Goal: Information Seeking & Learning: Learn about a topic

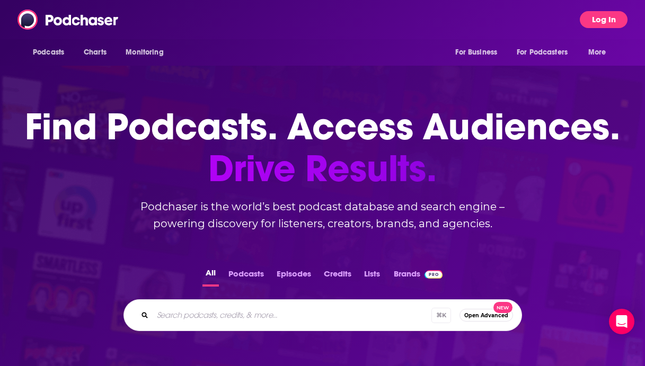
click at [592, 23] on button "Log In" at bounding box center [604, 19] width 48 height 17
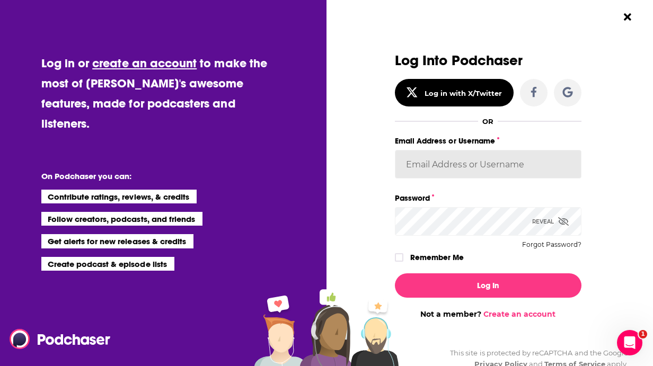
click at [450, 174] on input "Email Address or Username" at bounding box center [488, 164] width 187 height 29
type input "[EMAIL_ADDRESS][DOMAIN_NAME]"
click at [396, 254] on icon "Dialog" at bounding box center [399, 257] width 6 height 6
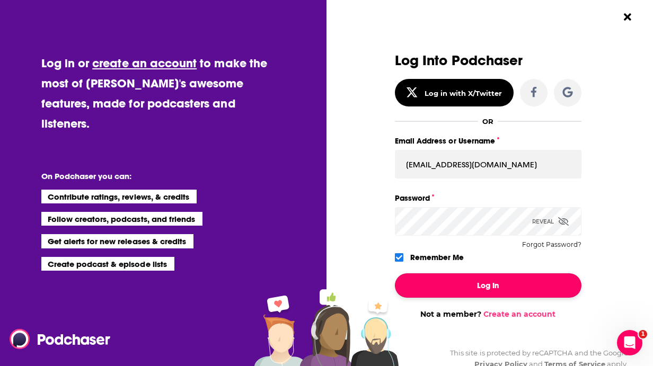
click at [423, 282] on button "Log In" at bounding box center [488, 285] width 187 height 24
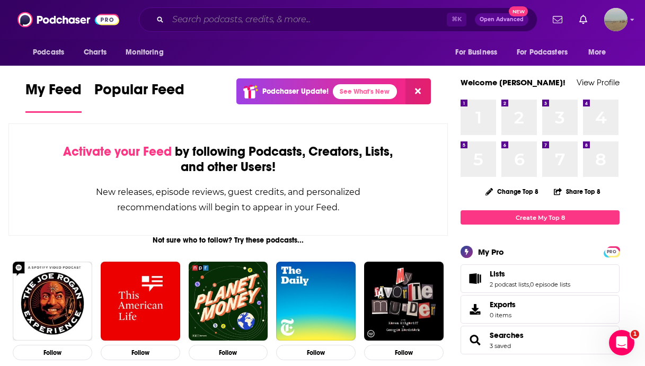
click at [306, 13] on input "Search podcasts, credits, & more..." at bounding box center [307, 19] width 279 height 17
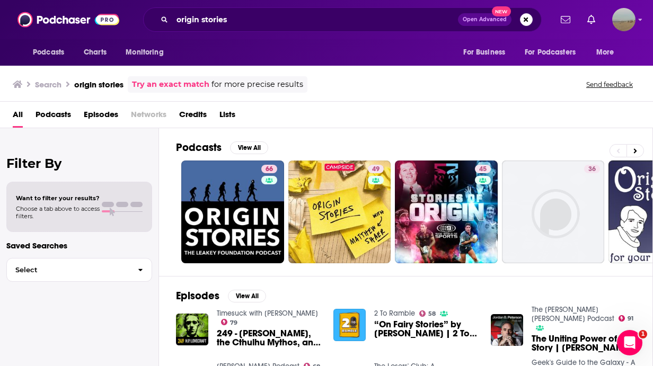
click at [58, 118] on span "Podcasts" at bounding box center [54, 117] width 36 height 22
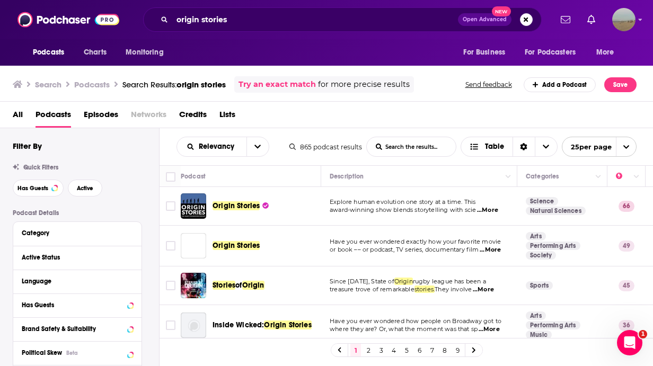
click at [58, 118] on span "Podcasts" at bounding box center [54, 117] width 36 height 22
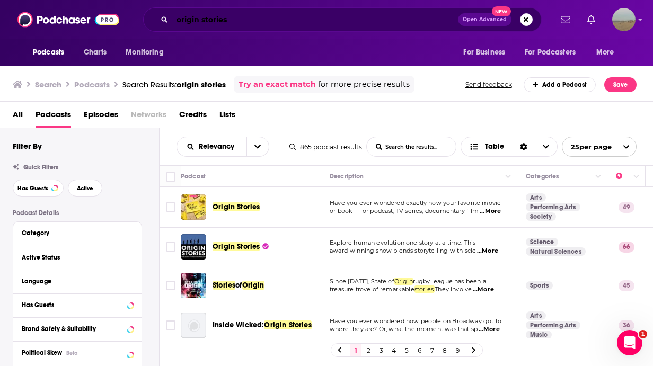
click at [239, 21] on input "origin stories" at bounding box center [315, 19] width 286 height 17
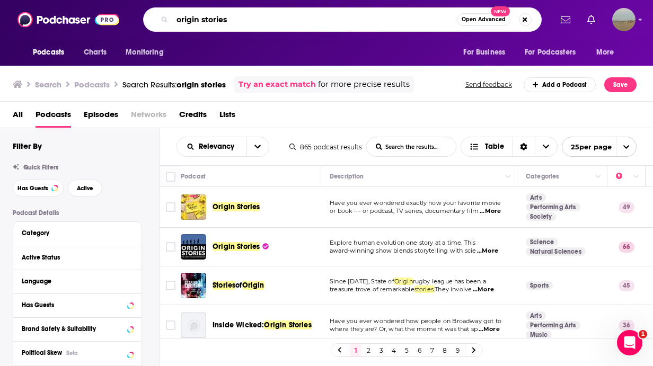
paste input "[PERSON_NAME]"
type input "origin stories [PERSON_NAME]"
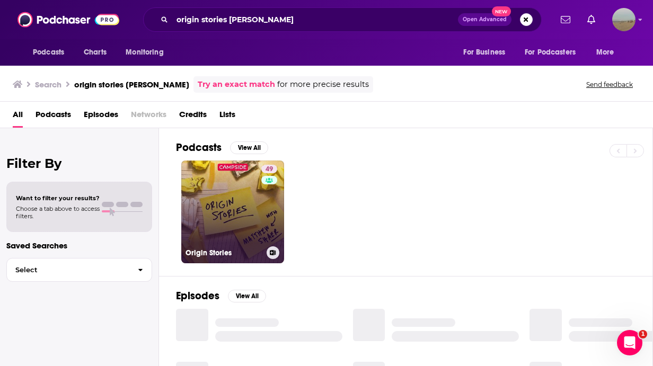
click at [204, 211] on link "49 Origin Stories" at bounding box center [232, 212] width 103 height 103
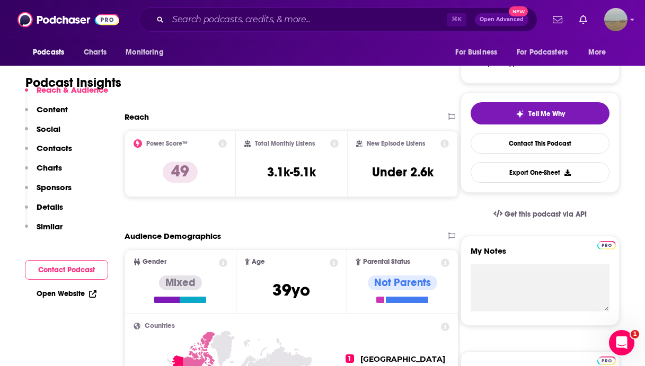
scroll to position [197, 0]
